Goal: Register for event/course

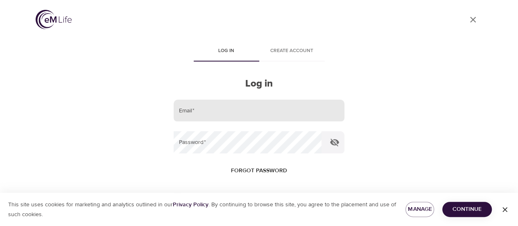
click at [196, 105] on input "email" at bounding box center [259, 110] width 170 height 22
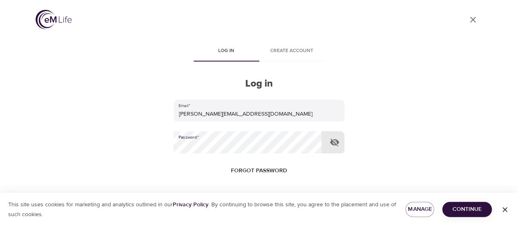
click at [239, 215] on button "Log in" at bounding box center [259, 223] width 40 height 17
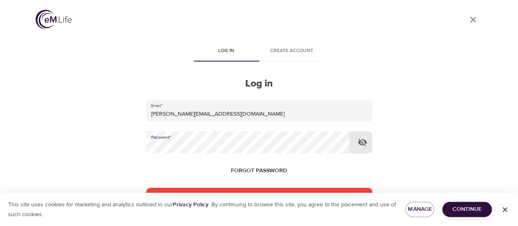
click at [0, 129] on html "User Profile Log in Create account Log in Email   * [PERSON_NAME][EMAIL_ADDRESS…" at bounding box center [259, 113] width 518 height 226
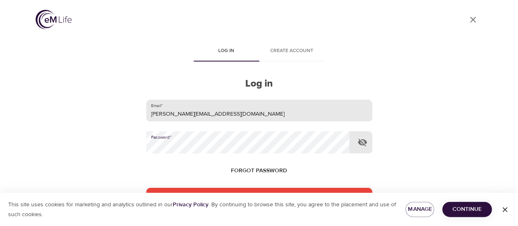
click at [215, 112] on input "[PERSON_NAME][EMAIL_ADDRESS][DOMAIN_NAME]" at bounding box center [259, 110] width 226 height 22
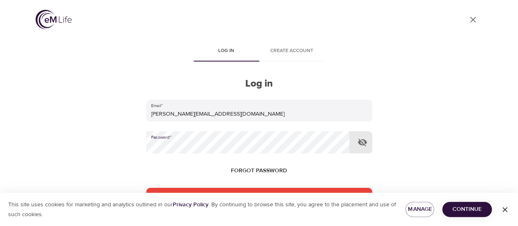
click at [104, 136] on div "User Profile Log in Create account Log in Email   * [PERSON_NAME][EMAIL_ADDRESS…" at bounding box center [259, 113] width 467 height 226
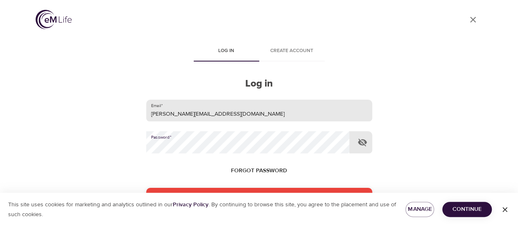
click at [216, 115] on input "[PERSON_NAME][EMAIL_ADDRESS][DOMAIN_NAME]" at bounding box center [259, 110] width 226 height 22
type input "[PERSON_NAME][EMAIL_ADDRESS][DOMAIN_NAME]"
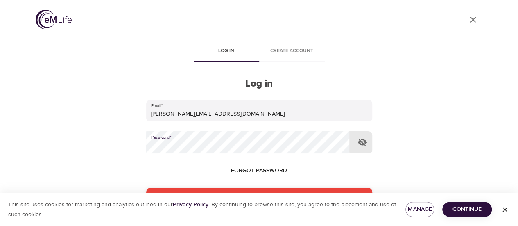
click at [137, 146] on div "User Profile Log in Create account Log in Email   * [PERSON_NAME][EMAIL_ADDRESS…" at bounding box center [259, 113] width 467 height 226
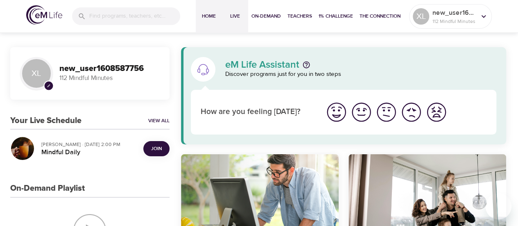
click at [240, 18] on span "Live" at bounding box center [235, 16] width 20 height 9
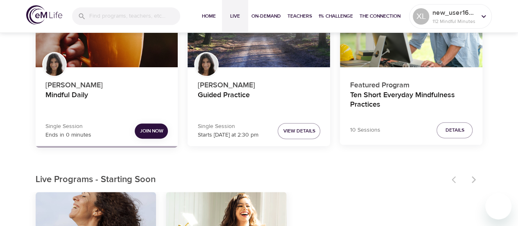
scroll to position [164, 0]
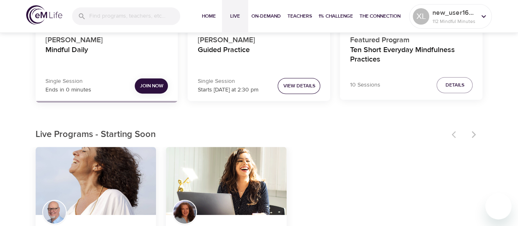
click at [288, 91] on button "View Details" at bounding box center [299, 86] width 43 height 16
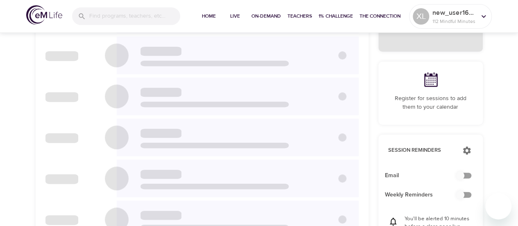
checkbox input "true"
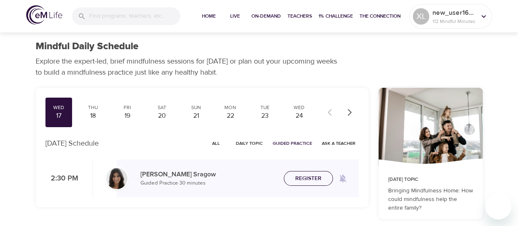
click at [294, 179] on span "Register" at bounding box center [308, 178] width 36 height 10
